Goal: Navigation & Orientation: Understand site structure

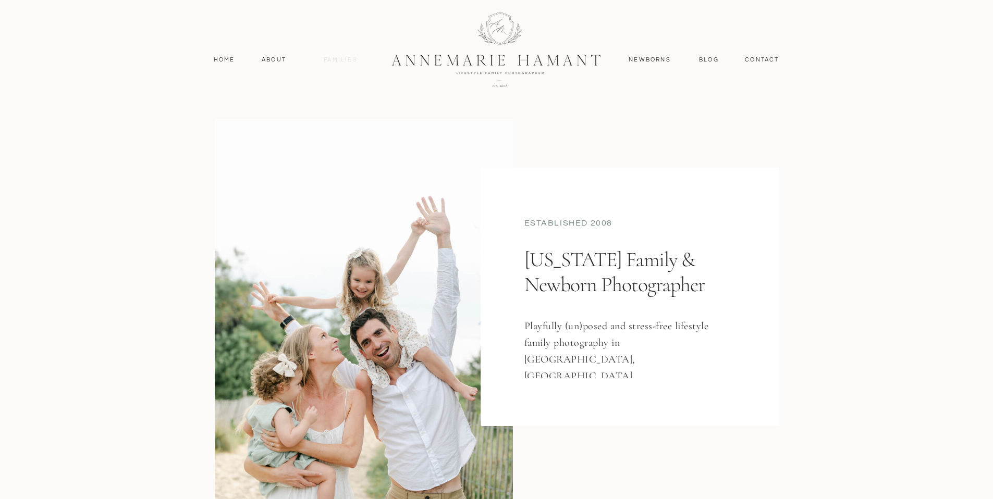
click at [341, 60] on nav "Families" at bounding box center [340, 59] width 47 height 9
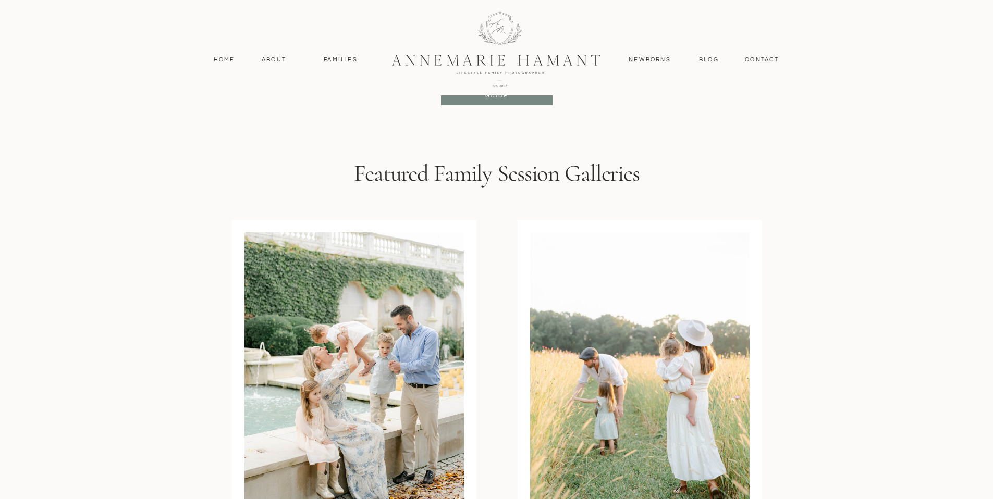
scroll to position [2344, 0]
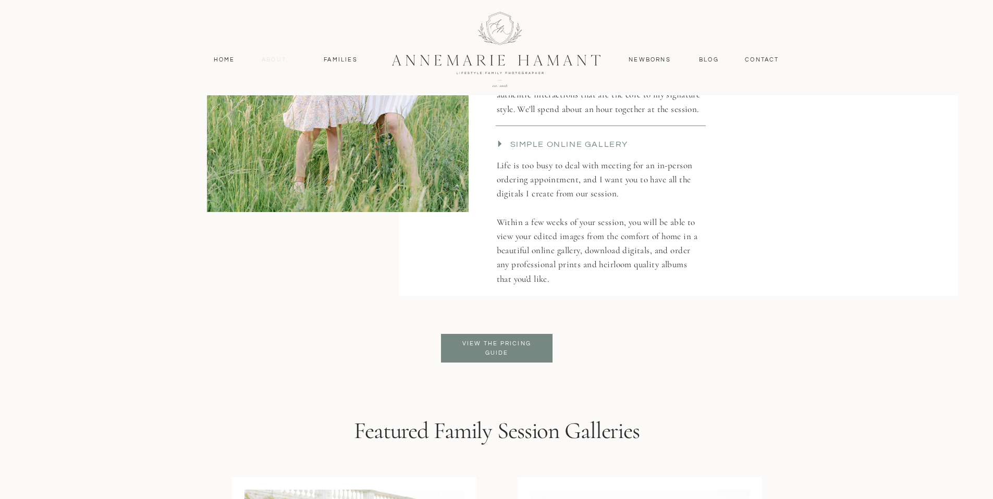
click at [265, 62] on nav "About" at bounding box center [274, 59] width 30 height 9
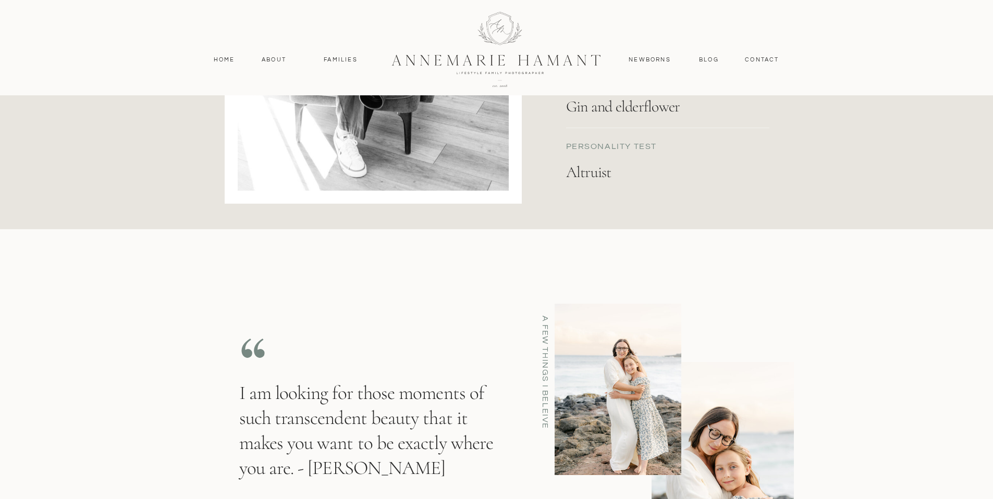
scroll to position [1141, 0]
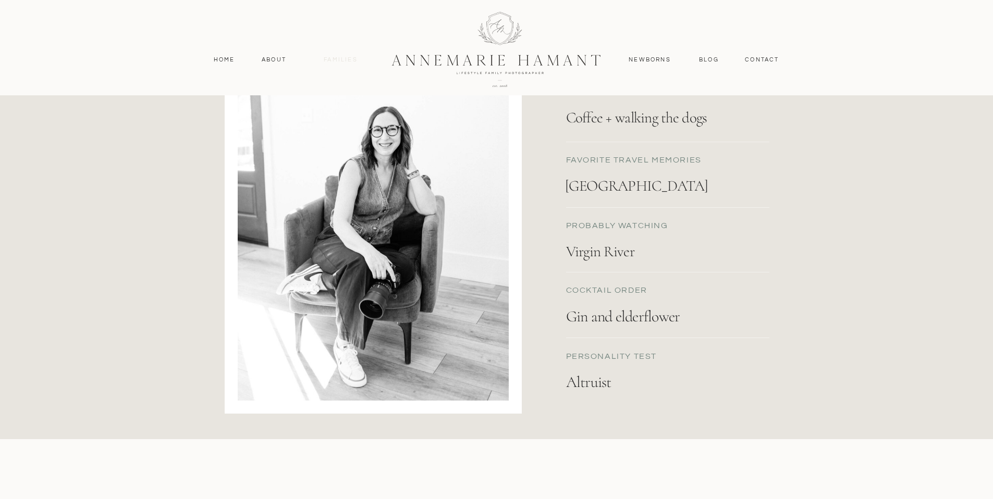
click at [339, 58] on nav "Families" at bounding box center [340, 59] width 47 height 9
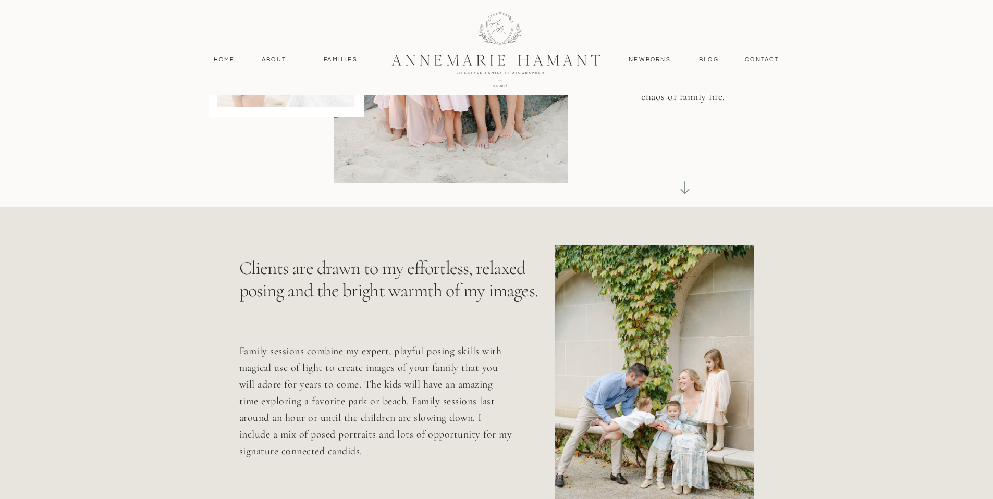
scroll to position [18, 0]
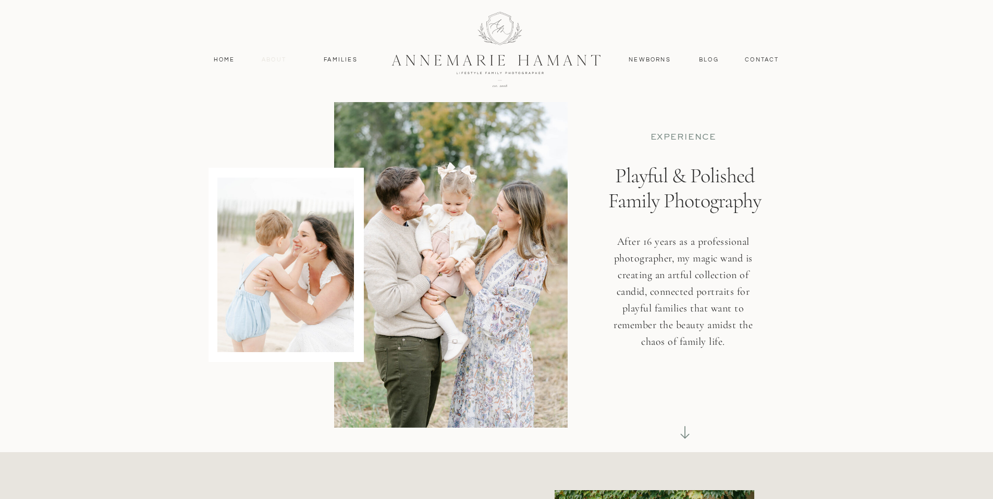
click at [262, 59] on nav "About" at bounding box center [274, 59] width 30 height 9
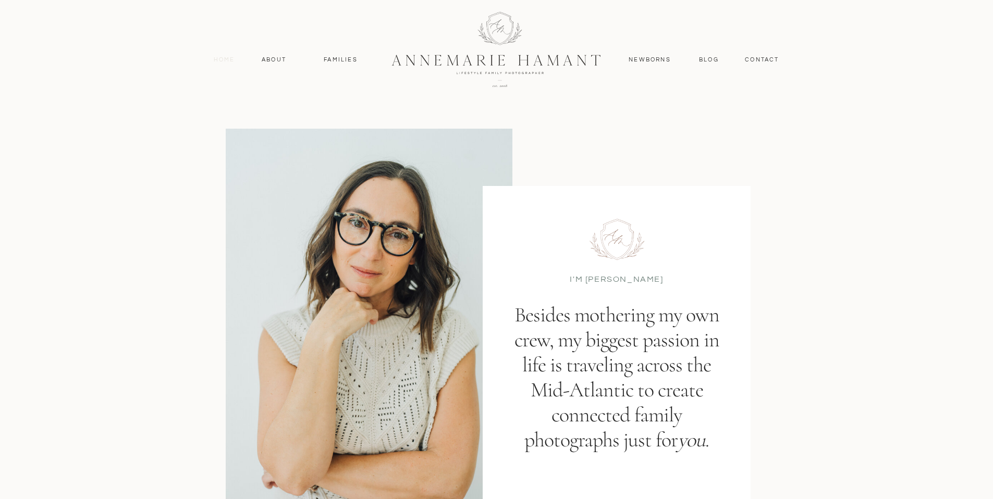
click at [228, 60] on nav "Home" at bounding box center [224, 59] width 31 height 9
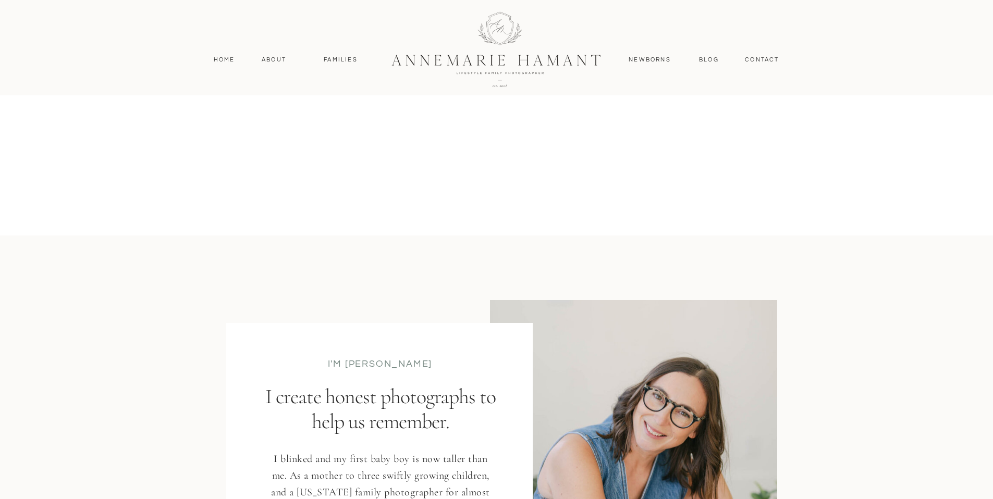
scroll to position [880, 0]
